Goal: Contribute content: Add original content to the website for others to see

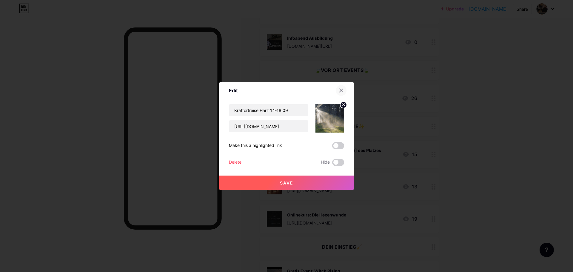
click at [339, 89] on icon at bounding box center [341, 90] width 5 height 5
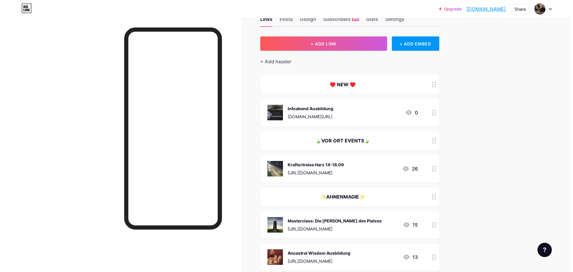
scroll to position [30, 0]
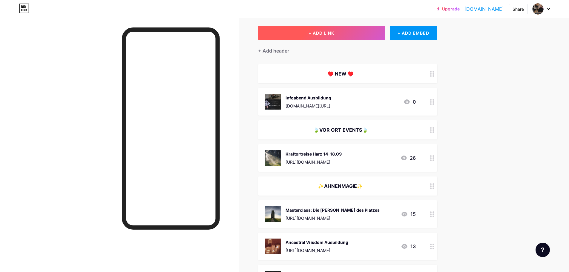
click at [333, 33] on span "+ ADD LINK" at bounding box center [321, 32] width 26 height 5
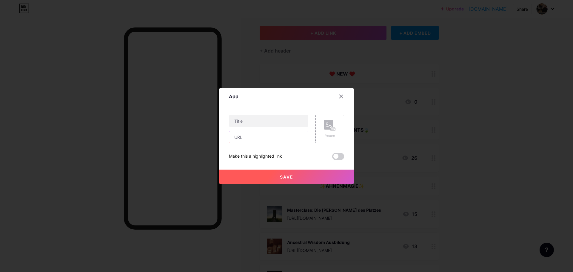
click at [261, 138] on input "text" at bounding box center [268, 137] width 79 height 12
paste input "[URL][DOMAIN_NAME]"
type input "[URL][DOMAIN_NAME]"
click at [326, 132] on div "Picture" at bounding box center [330, 129] width 12 height 18
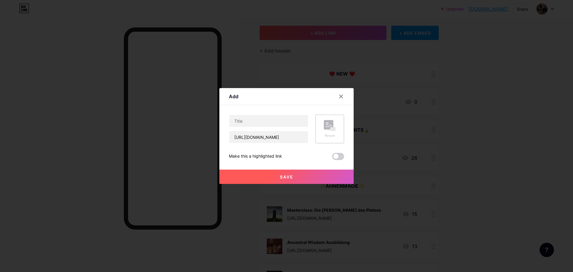
scroll to position [0, 0]
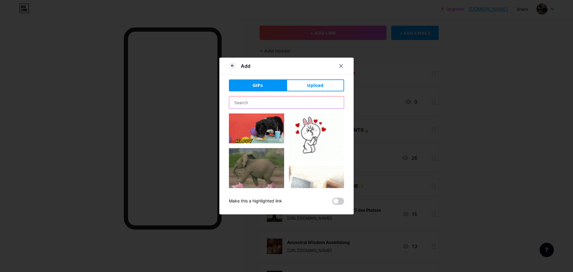
drag, startPoint x: 278, startPoint y: 104, endPoint x: 282, endPoint y: 105, distance: 3.8
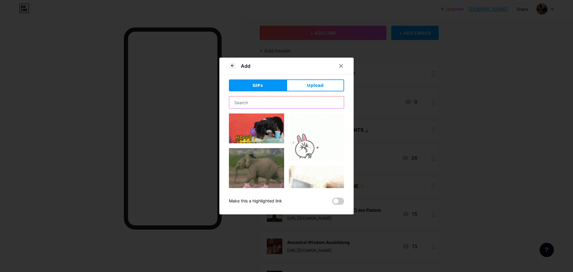
click at [278, 104] on input "text" at bounding box center [286, 102] width 115 height 12
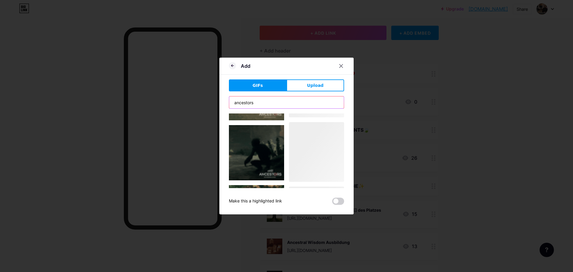
scroll to position [1040, 0]
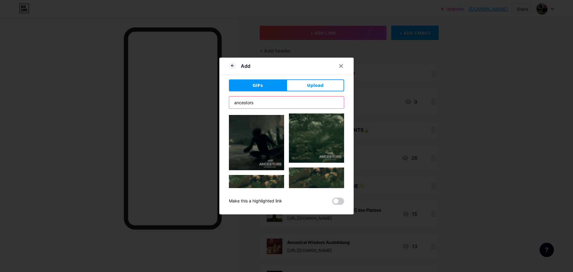
drag, startPoint x: 261, startPoint y: 102, endPoint x: 217, endPoint y: 90, distance: 46.1
click at [217, 90] on div "Add GIFs Upload Content YouTube Play YouTube video without leaving your page. A…" at bounding box center [286, 136] width 573 height 272
type input "candle"
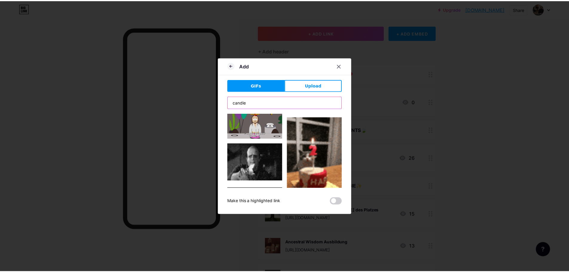
scroll to position [0, 0]
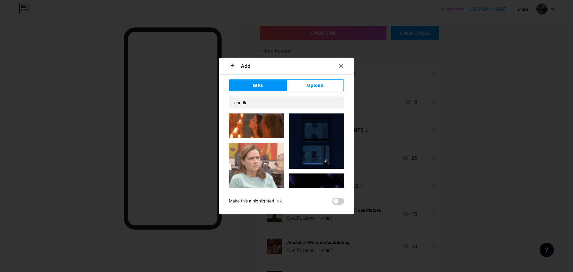
click at [265, 125] on img at bounding box center [256, 125] width 55 height 24
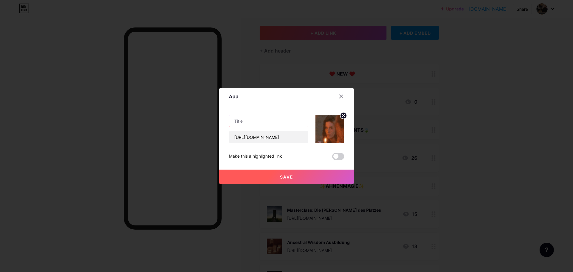
click at [267, 117] on input "text" at bounding box center [268, 121] width 79 height 12
type input "Ancestor Healing Space"
click at [271, 178] on button "Save" at bounding box center [286, 177] width 134 height 14
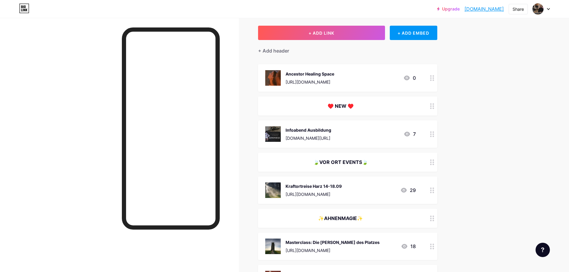
click at [311, 74] on div "Ancestor Healing Space" at bounding box center [309, 74] width 49 height 6
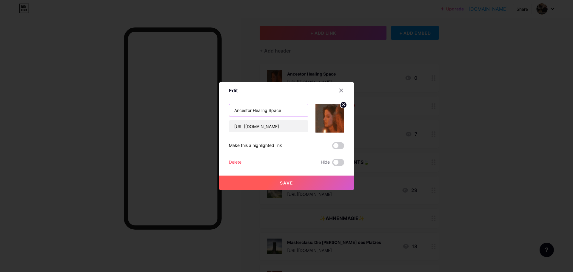
drag, startPoint x: 249, startPoint y: 112, endPoint x: 246, endPoint y: 113, distance: 3.0
click at [246, 113] on input "Ancestor Healing Space" at bounding box center [268, 110] width 79 height 12
type input "Ancestral Healing Space"
click at [321, 181] on button "Save" at bounding box center [286, 183] width 134 height 14
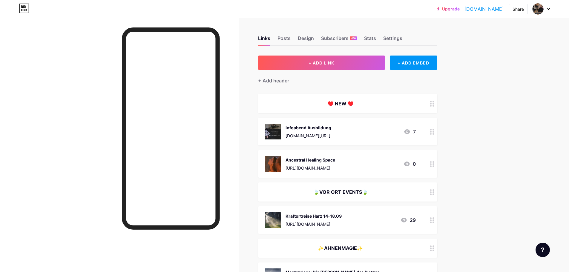
click at [335, 168] on div "[URL][DOMAIN_NAME]" at bounding box center [310, 168] width 50 height 6
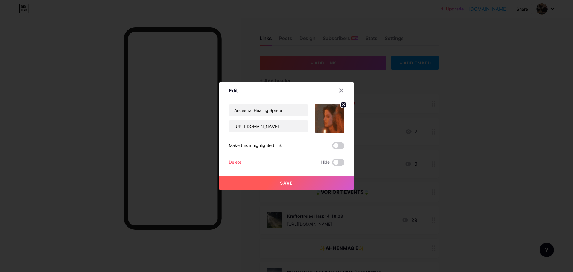
click at [367, 168] on div at bounding box center [286, 136] width 573 height 272
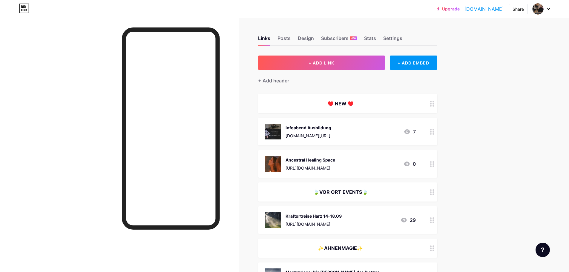
click at [335, 167] on div "[URL][DOMAIN_NAME]" at bounding box center [310, 168] width 50 height 6
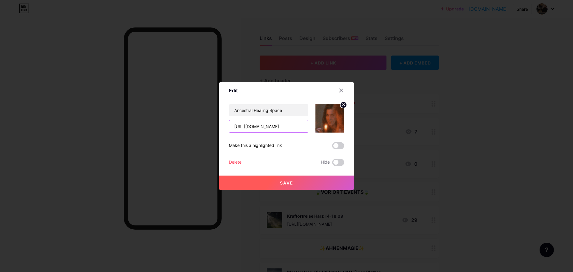
click at [283, 127] on input "[URL][DOMAIN_NAME]" at bounding box center [268, 126] width 79 height 12
